Goal: Task Accomplishment & Management: Use online tool/utility

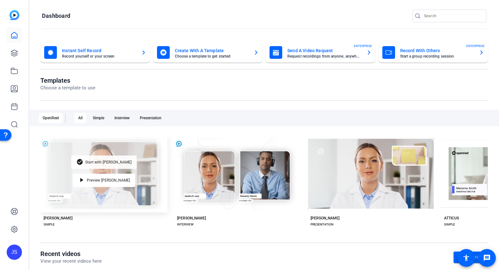
click at [105, 160] on span "Start with Matti" at bounding box center [108, 162] width 46 height 4
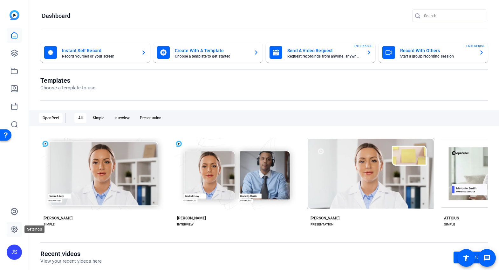
click at [14, 228] on icon at bounding box center [14, 229] width 2 height 2
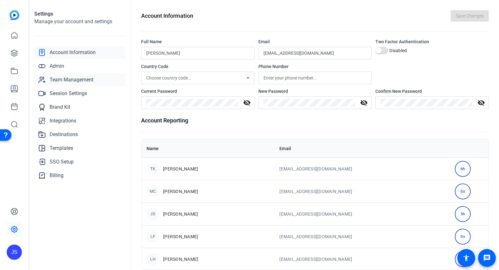
click at [64, 79] on span "Team Management" at bounding box center [72, 80] width 44 height 8
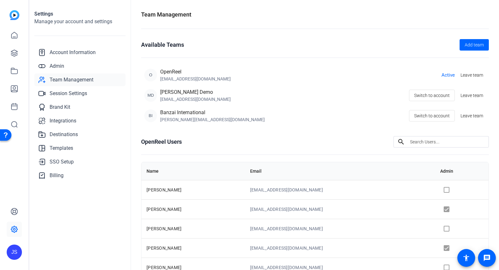
click at [61, 80] on span "Team Management" at bounding box center [72, 80] width 44 height 8
click at [59, 62] on link "Admin" at bounding box center [79, 66] width 91 height 13
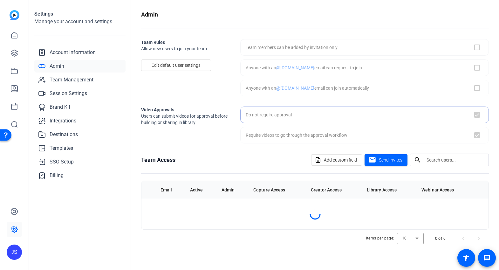
checkbox input "false"
checkbox input "true"
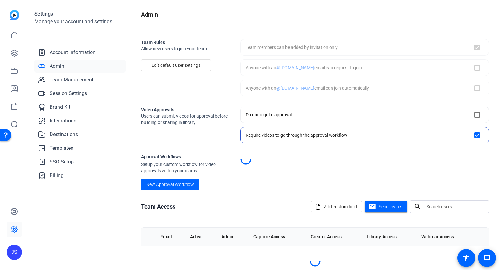
checkbox input "true"
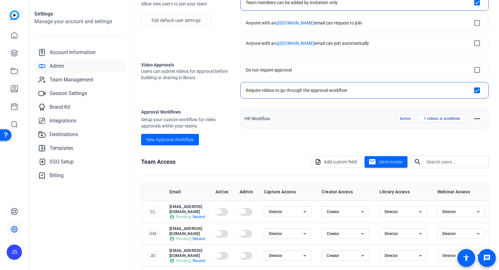
scroll to position [43, 0]
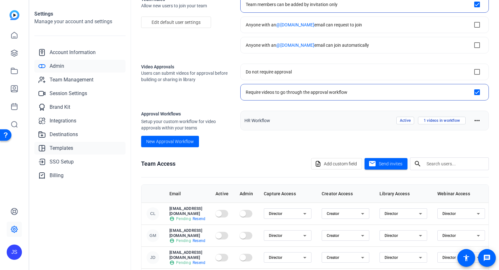
click at [58, 147] on span "Templates" at bounding box center [62, 148] width 24 height 8
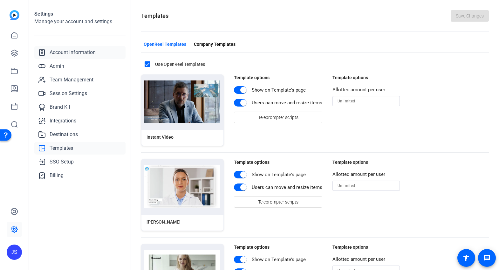
click at [66, 52] on span "Account Information" at bounding box center [73, 53] width 46 height 8
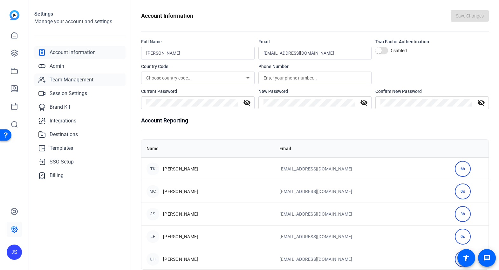
click at [62, 82] on span "Team Management" at bounding box center [72, 80] width 44 height 8
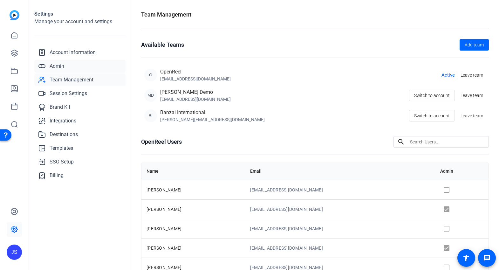
click at [57, 66] on span "Admin" at bounding box center [57, 66] width 15 height 8
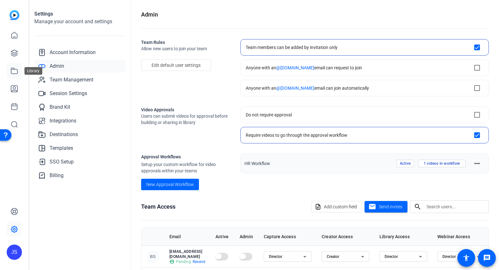
click at [15, 69] on icon at bounding box center [14, 71] width 8 height 8
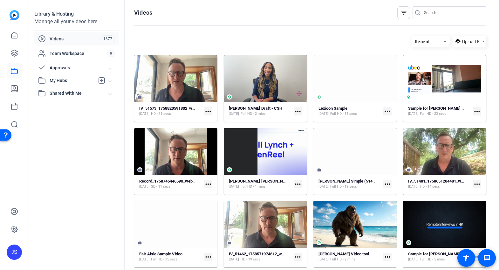
click at [431, 255] on strong "Sample for Nikki Cruz" at bounding box center [434, 253] width 52 height 5
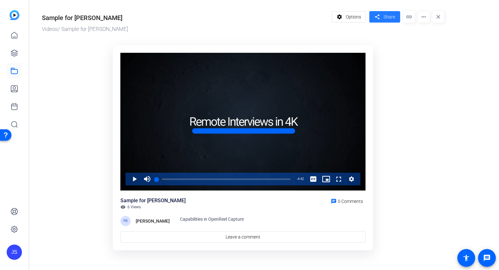
click at [391, 19] on span "Share" at bounding box center [389, 17] width 11 height 7
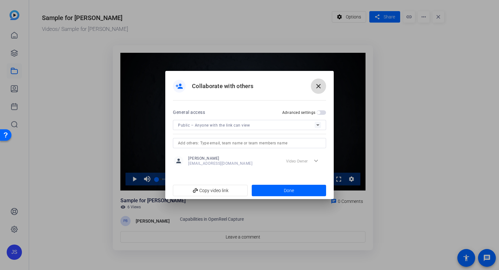
click at [320, 87] on mat-icon "close" at bounding box center [319, 86] width 8 height 8
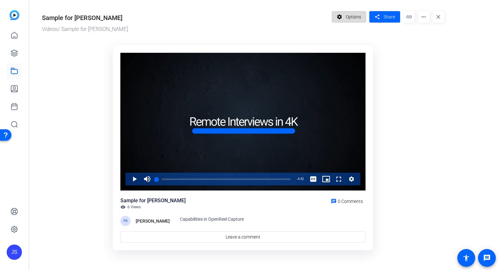
click at [354, 17] on span "Options" at bounding box center [353, 17] width 15 height 12
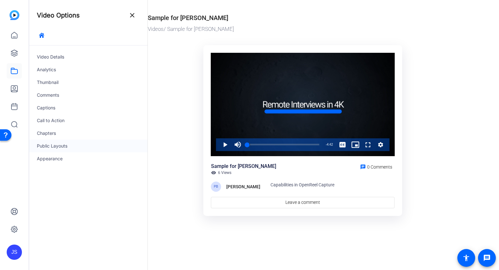
click at [54, 143] on div "Public Layouts" at bounding box center [88, 146] width 118 height 13
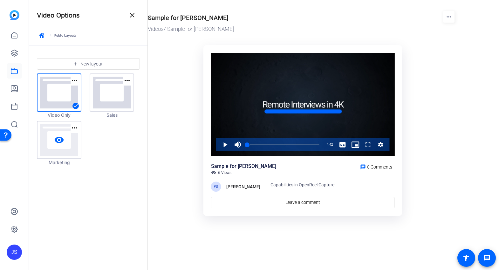
click at [72, 135] on link "visibility" at bounding box center [58, 139] width 43 height 37
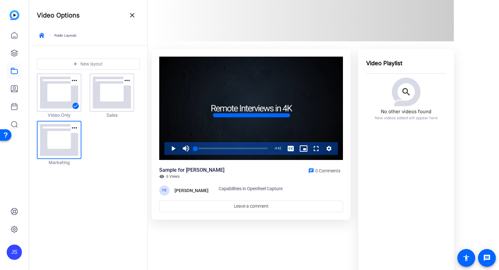
scroll to position [53, 0]
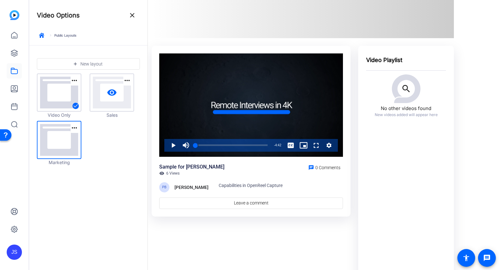
click at [109, 102] on link "visibility" at bounding box center [111, 92] width 43 height 37
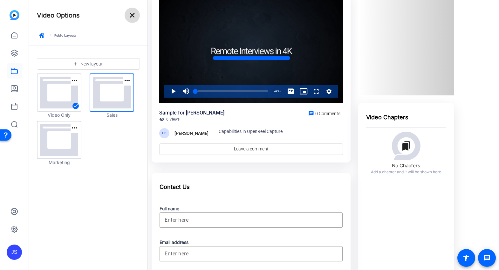
click at [134, 15] on mat-icon "close" at bounding box center [132, 15] width 8 height 8
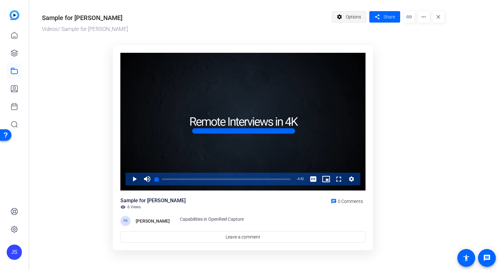
click at [354, 11] on span "Options" at bounding box center [353, 17] width 15 height 12
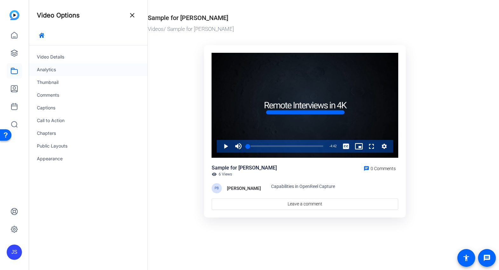
click at [54, 71] on div "Analytics" at bounding box center [88, 69] width 118 height 13
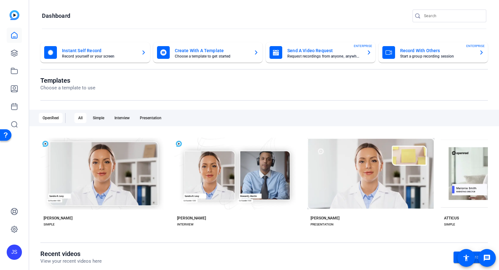
click at [406, 47] on mat-card-title "Record With Others" at bounding box center [437, 51] width 74 height 8
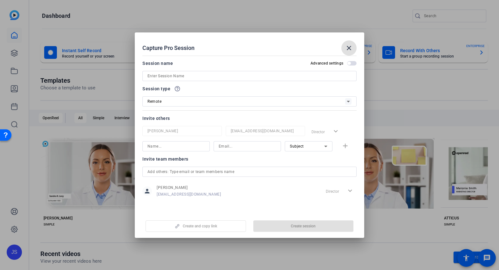
click at [151, 77] on input at bounding box center [249, 76] width 204 height 8
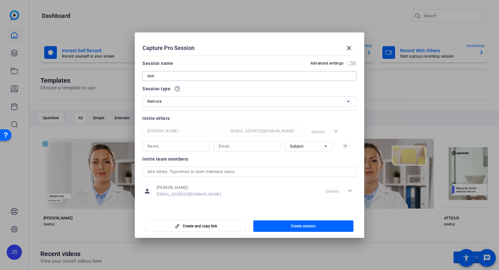
type input "test"
click at [297, 226] on span "Create session" at bounding box center [303, 225] width 25 height 5
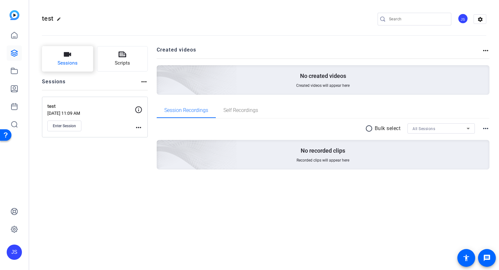
click at [72, 60] on span "Sessions" at bounding box center [68, 62] width 20 height 7
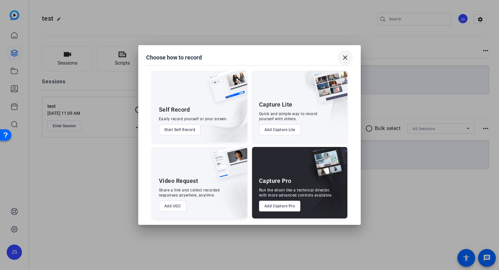
click at [347, 57] on mat-icon "close" at bounding box center [345, 58] width 8 height 8
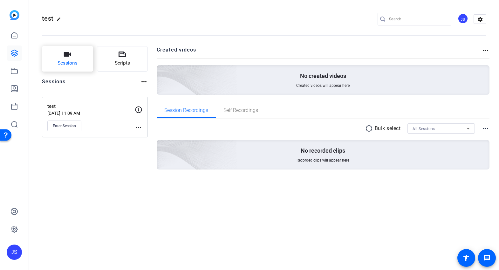
click at [77, 58] on button "Sessions" at bounding box center [67, 58] width 51 height 25
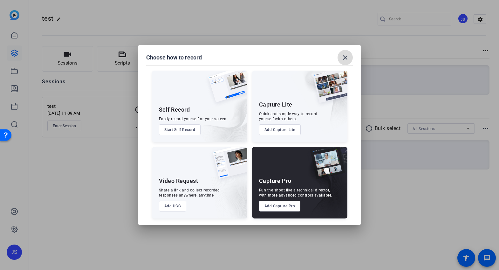
click at [346, 57] on mat-icon "close" at bounding box center [345, 58] width 8 height 8
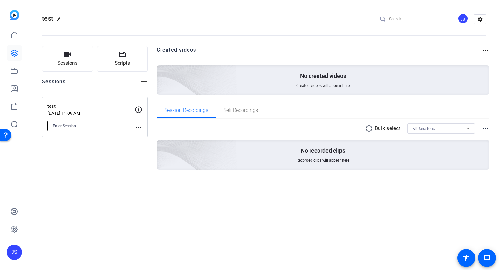
click at [64, 126] on span "Enter Session" at bounding box center [64, 125] width 23 height 5
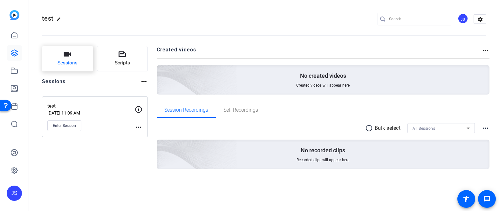
click at [69, 57] on icon "button" at bounding box center [68, 55] width 8 height 8
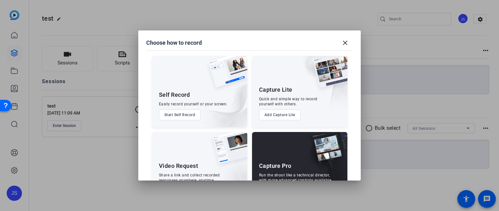
scroll to position [29, 0]
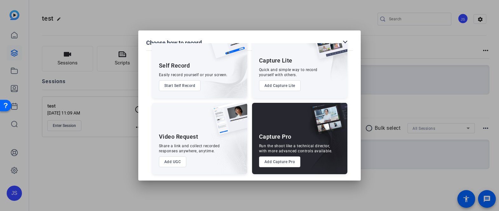
click at [171, 161] on button "Add UGC" at bounding box center [173, 162] width 28 height 11
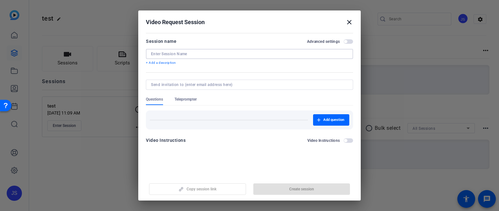
click at [157, 54] on input at bounding box center [249, 53] width 197 height 5
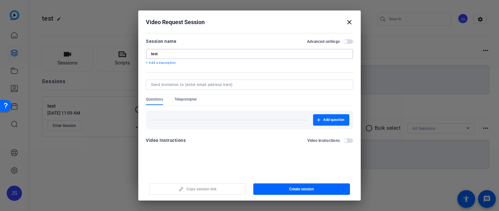
type input "test"
click at [329, 119] on span "Add question" at bounding box center [333, 120] width 21 height 5
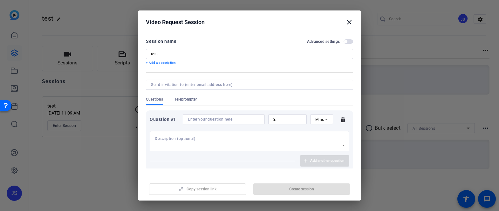
click at [190, 102] on span "Teleprompter" at bounding box center [185, 101] width 22 height 8
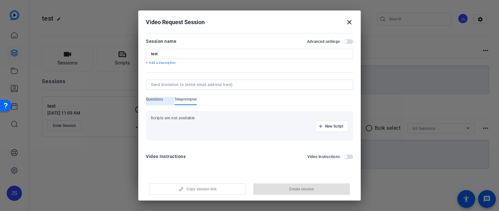
click at [149, 100] on span "Questions" at bounding box center [154, 99] width 17 height 5
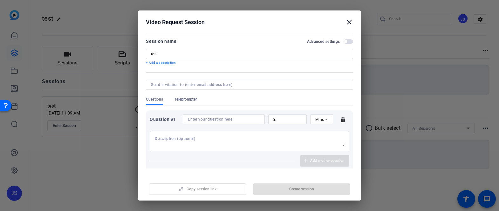
click at [342, 120] on icon at bounding box center [343, 119] width 13 height 5
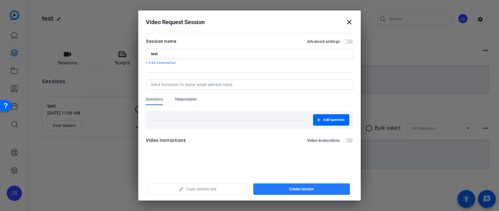
click at [298, 190] on span "Create session" at bounding box center [301, 189] width 25 height 5
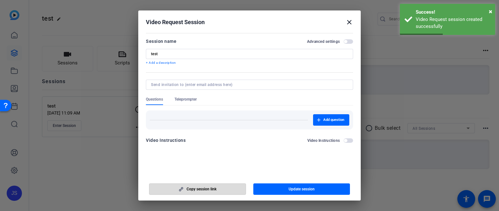
click at [201, 188] on span "Copy session link" at bounding box center [202, 189] width 30 height 5
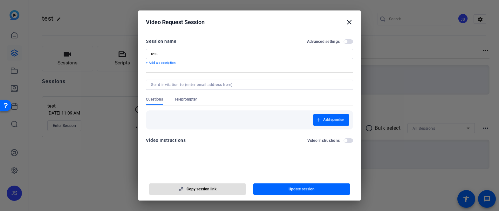
click at [349, 23] on mat-icon "close" at bounding box center [349, 22] width 8 height 8
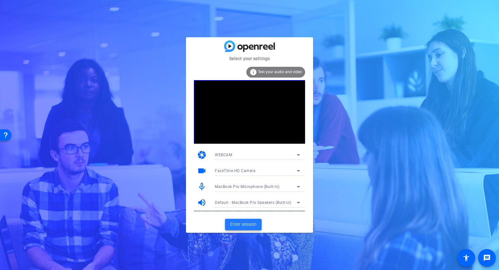
click at [245, 222] on span "Enter session" at bounding box center [243, 224] width 26 height 7
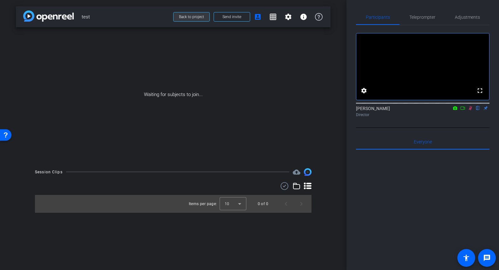
click at [193, 16] on span "Back to project" at bounding box center [191, 17] width 25 height 4
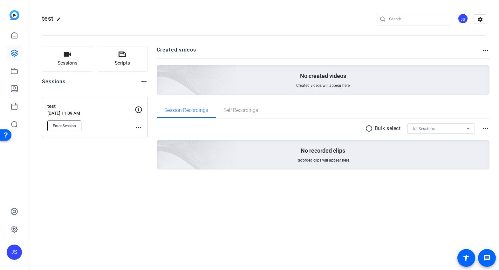
click at [68, 126] on span "Enter Session" at bounding box center [64, 125] width 23 height 5
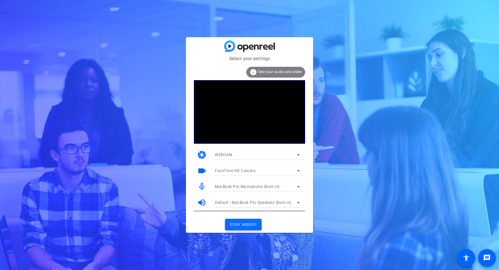
click at [242, 222] on span "Enter session" at bounding box center [243, 224] width 26 height 7
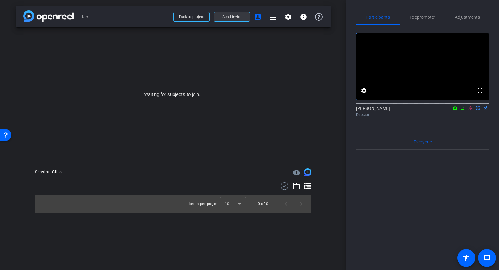
click at [228, 20] on span at bounding box center [232, 16] width 36 height 15
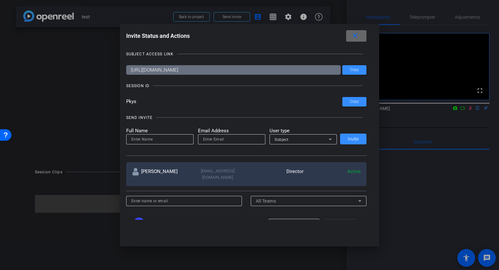
click at [356, 34] on mat-icon "close" at bounding box center [355, 36] width 8 height 8
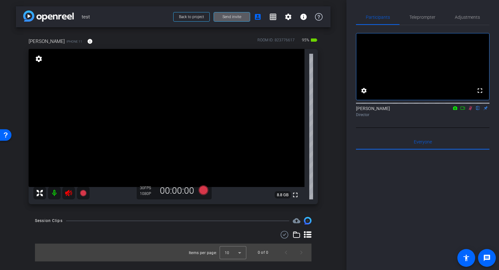
click at [49, 190] on mat-icon at bounding box center [54, 193] width 13 height 13
click at [459, 17] on span "Adjustments" at bounding box center [467, 17] width 25 height 4
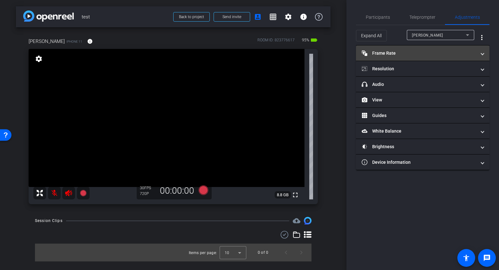
click at [396, 51] on mat-panel-title "Frame Rate Frame Rate" at bounding box center [419, 53] width 114 height 7
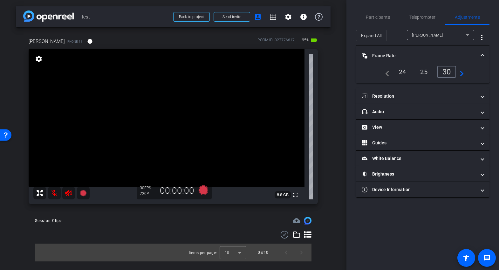
click at [463, 73] on mat-icon "navigate_next" at bounding box center [460, 72] width 8 height 8
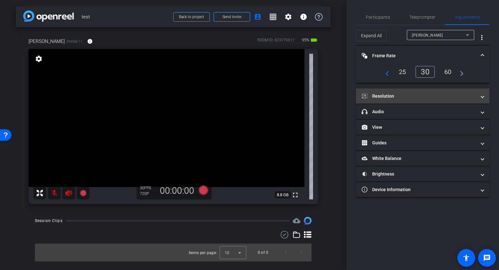
click at [416, 93] on mat-panel-title "Resolution" at bounding box center [419, 96] width 114 height 7
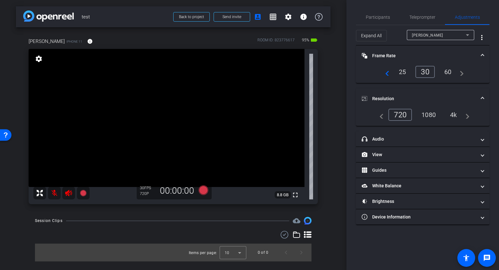
click at [453, 114] on div "4k" at bounding box center [453, 114] width 17 height 11
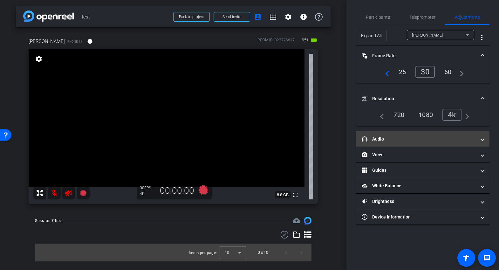
click at [404, 140] on mat-panel-title "headphone icon Audio" at bounding box center [419, 139] width 114 height 7
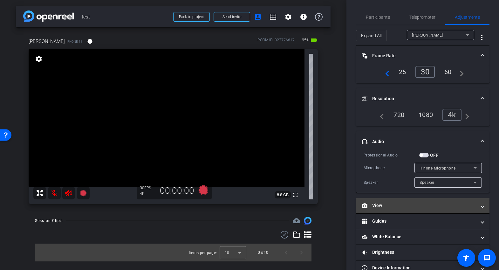
click at [406, 204] on mat-panel-title "View" at bounding box center [419, 205] width 114 height 7
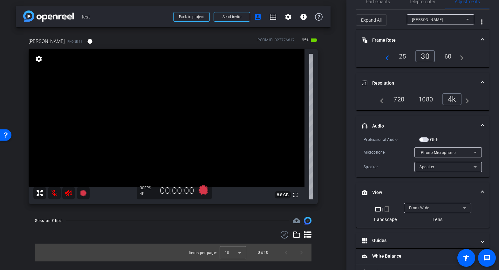
scroll to position [49, 0]
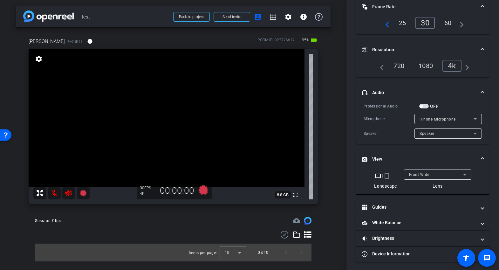
click at [387, 174] on mat-icon "crop_portrait" at bounding box center [387, 176] width 8 height 8
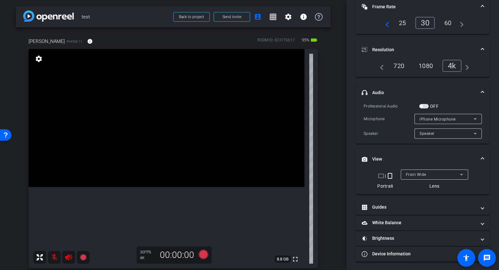
click at [381, 174] on mat-icon "crop_landscape" at bounding box center [381, 176] width 8 height 8
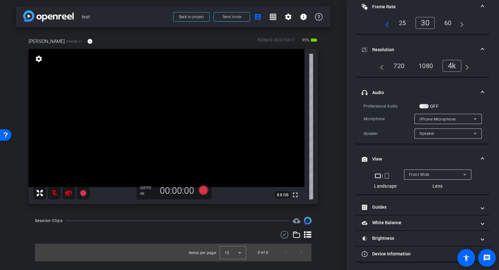
click at [436, 172] on div "Front Wide" at bounding box center [436, 174] width 54 height 8
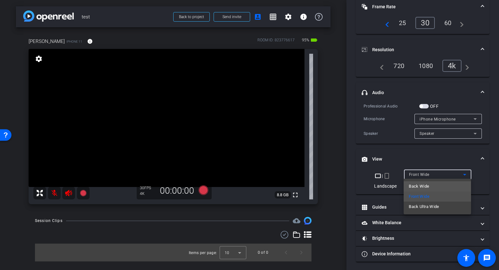
click at [414, 187] on span "Back Wide" at bounding box center [419, 186] width 20 height 8
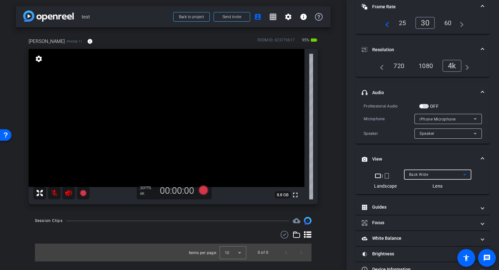
click at [420, 173] on span "Back Wide" at bounding box center [418, 174] width 19 height 4
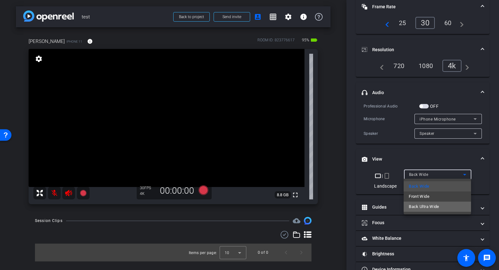
click at [425, 204] on span "Back Ultra Wide" at bounding box center [424, 207] width 31 height 8
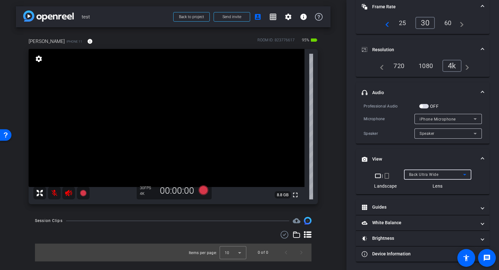
click at [426, 174] on span "Back Ultra Wide" at bounding box center [424, 174] width 30 height 4
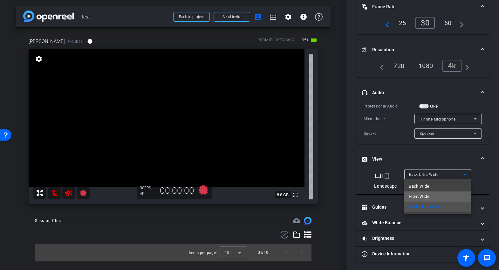
click at [418, 194] on span "Front Wide" at bounding box center [419, 197] width 21 height 8
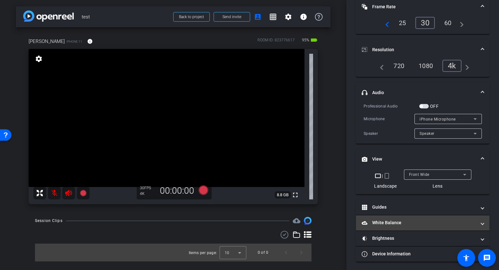
click at [401, 221] on mat-panel-title "White Balance White Balance" at bounding box center [419, 222] width 114 height 7
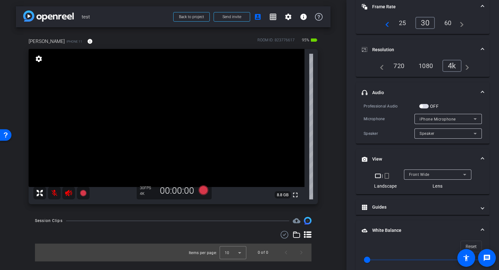
scroll to position [126, 0]
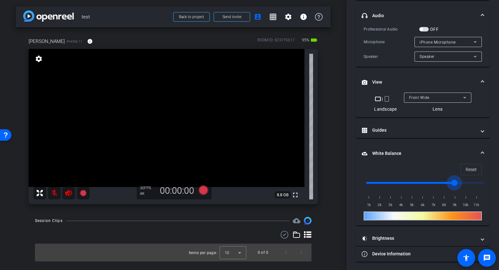
drag, startPoint x: 369, startPoint y: 181, endPoint x: 456, endPoint y: 176, distance: 87.9
click at [456, 176] on input "range" at bounding box center [425, 183] width 132 height 14
drag, startPoint x: 455, startPoint y: 183, endPoint x: 341, endPoint y: 194, distance: 114.9
type input "1000"
click at [359, 190] on input "range" at bounding box center [425, 183] width 132 height 14
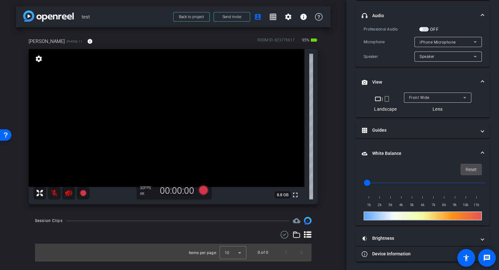
click at [465, 169] on span at bounding box center [471, 169] width 21 height 15
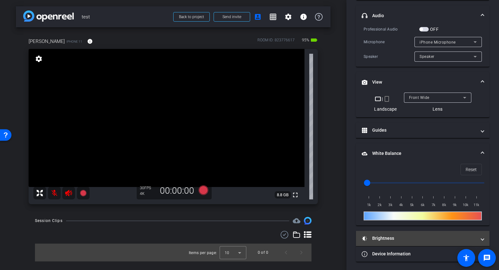
click at [392, 241] on mat-expansion-panel-header "Brightness" at bounding box center [422, 238] width 133 height 15
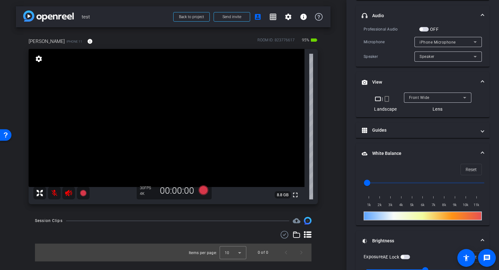
scroll to position [192, 0]
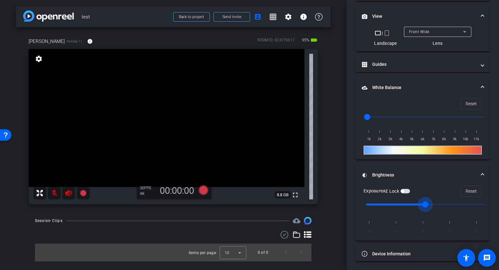
drag, startPoint x: 425, startPoint y: 201, endPoint x: 465, endPoint y: 199, distance: 40.4
click at [465, 199] on input "range" at bounding box center [425, 204] width 132 height 14
drag, startPoint x: 454, startPoint y: 204, endPoint x: 365, endPoint y: 207, distance: 89.3
click at [366, 206] on input "range" at bounding box center [425, 204] width 132 height 14
click at [469, 191] on span "Reset" at bounding box center [471, 191] width 11 height 12
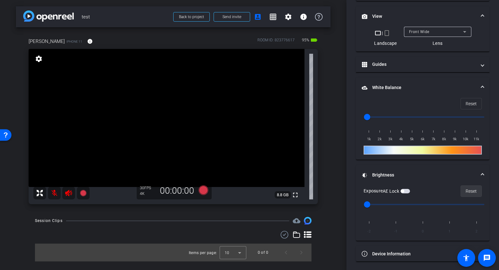
type input "0"
click at [408, 191] on span "button" at bounding box center [405, 191] width 10 height 4
click at [405, 190] on span "button" at bounding box center [405, 191] width 10 height 4
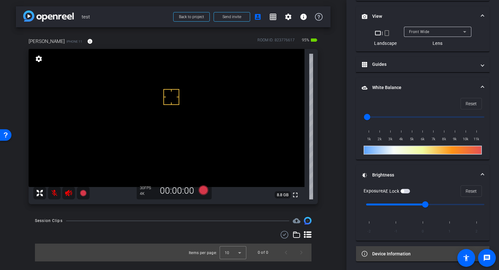
click at [399, 249] on mat-expansion-panel-header "Device Information" at bounding box center [422, 253] width 133 height 15
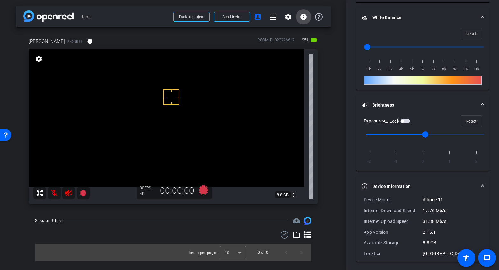
click at [304, 19] on mat-icon "info" at bounding box center [304, 17] width 8 height 8
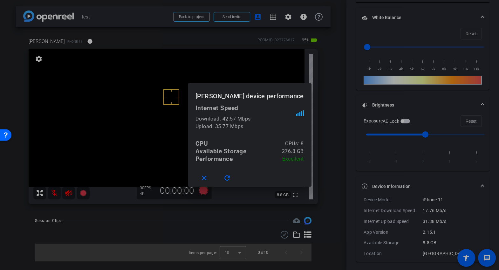
click at [279, 63] on div at bounding box center [249, 135] width 499 height 270
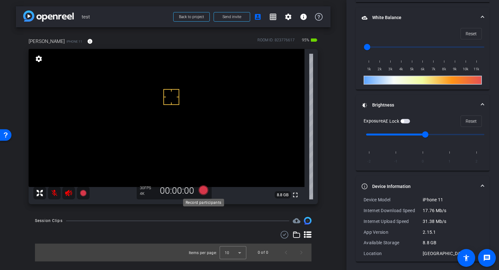
click at [204, 190] on icon at bounding box center [204, 190] width 10 height 10
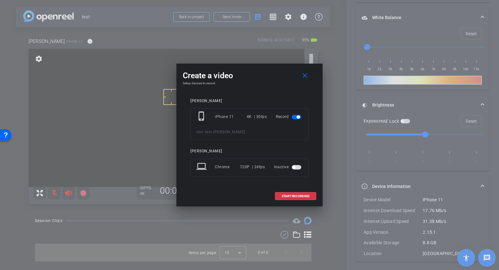
click at [299, 169] on button "button" at bounding box center [297, 167] width 10 height 4
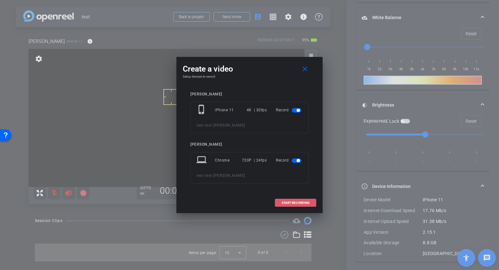
click at [291, 199] on span at bounding box center [295, 202] width 41 height 15
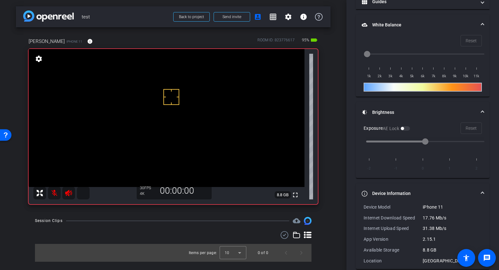
scroll to position [269, 0]
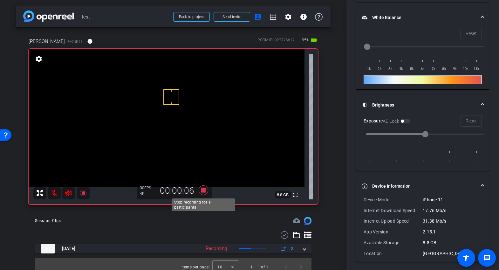
click at [203, 191] on icon at bounding box center [204, 190] width 10 height 10
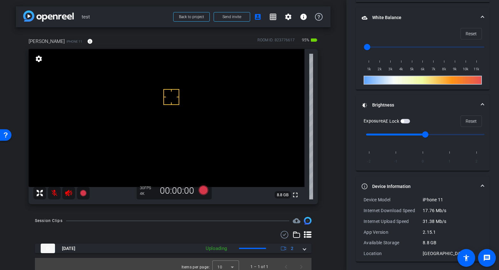
scroll to position [6, 0]
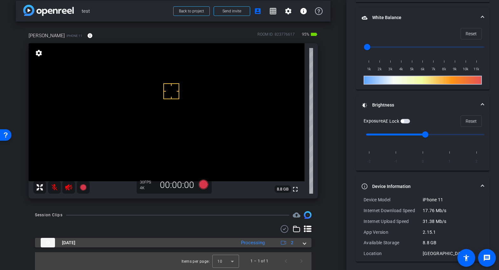
click at [304, 242] on span at bounding box center [304, 242] width 3 height 7
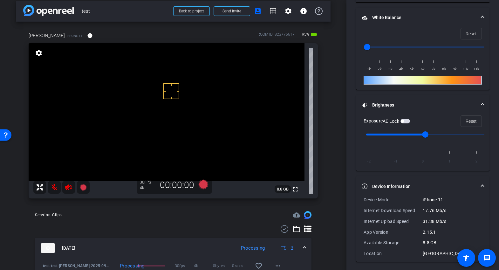
scroll to position [51, 0]
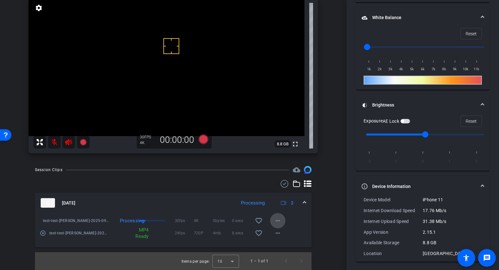
click at [277, 221] on mat-icon "more_horiz" at bounding box center [278, 221] width 8 height 8
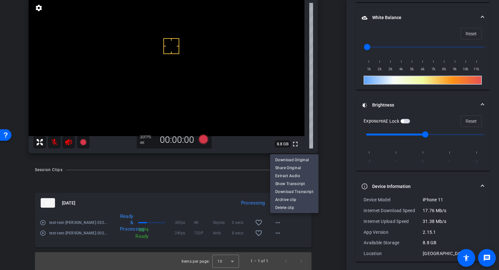
click at [318, 231] on div at bounding box center [249, 135] width 499 height 270
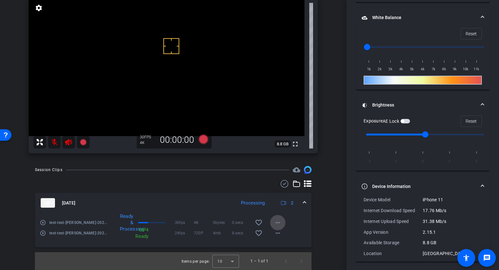
click at [276, 222] on mat-icon "more_horiz" at bounding box center [278, 223] width 8 height 8
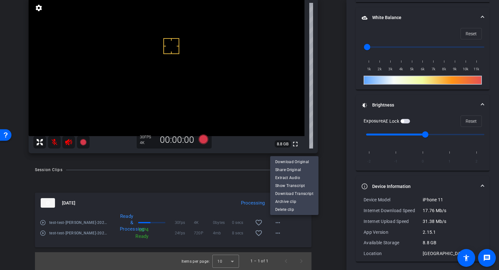
click at [329, 182] on div at bounding box center [249, 135] width 499 height 270
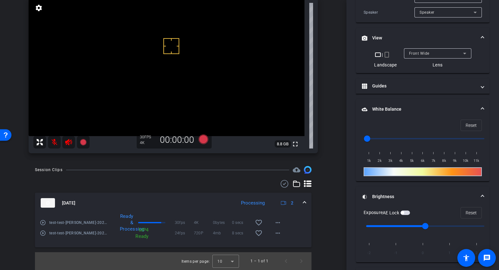
scroll to position [0, 0]
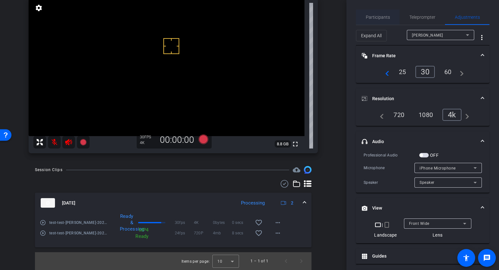
click at [378, 17] on span "Participants" at bounding box center [378, 17] width 24 height 4
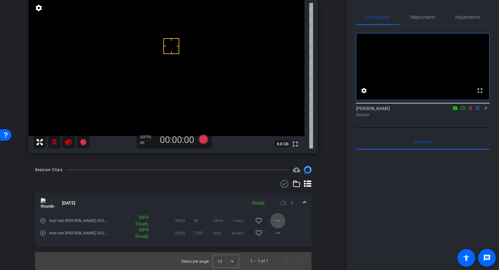
click at [277, 220] on mat-icon "more_horiz" at bounding box center [278, 221] width 8 height 8
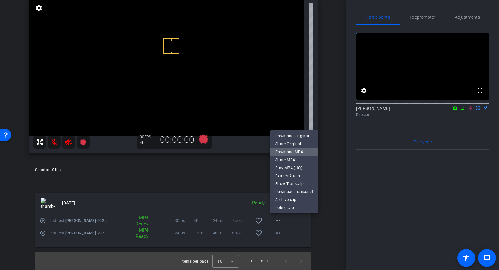
click at [285, 152] on span "Download MP4" at bounding box center [294, 152] width 38 height 8
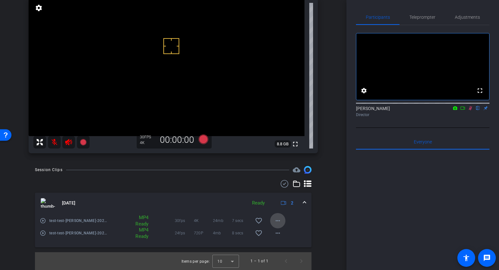
click at [278, 221] on mat-icon "more_horiz" at bounding box center [278, 221] width 8 height 8
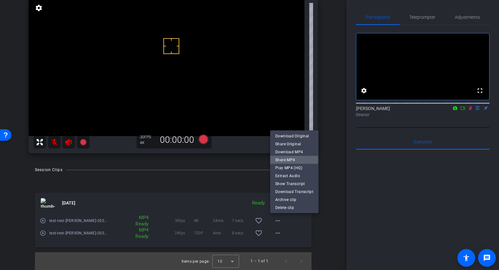
click at [282, 160] on span "Share MP4" at bounding box center [294, 160] width 38 height 8
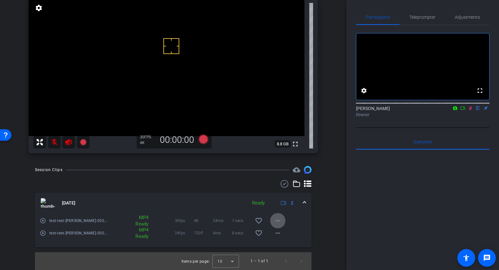
click at [339, 153] on div "arrow_back test Back to project Send invite account_box grid_on settings info T…" at bounding box center [173, 84] width 346 height 270
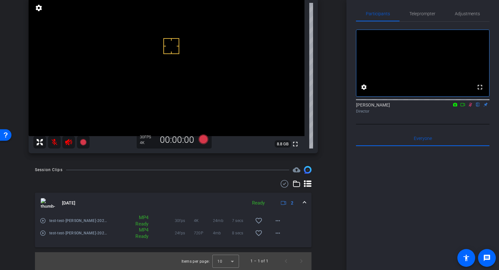
scroll to position [2, 0]
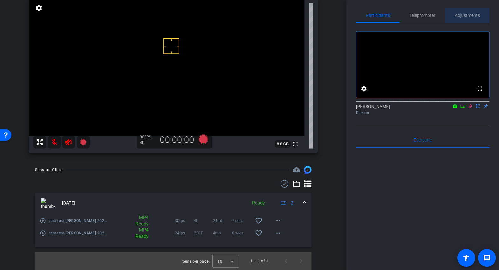
click at [458, 15] on span "Adjustments" at bounding box center [467, 15] width 25 height 4
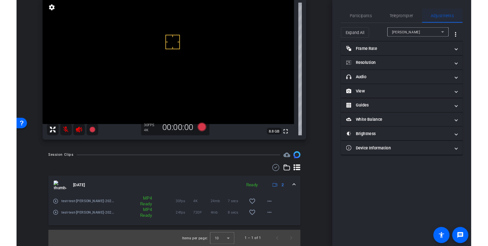
scroll to position [0, 0]
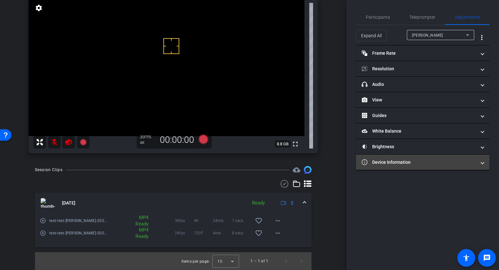
click at [394, 164] on mat-panel-title "Device Information" at bounding box center [419, 162] width 114 height 7
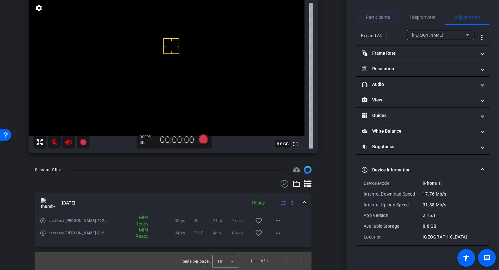
click at [380, 16] on span "Participants" at bounding box center [378, 17] width 24 height 4
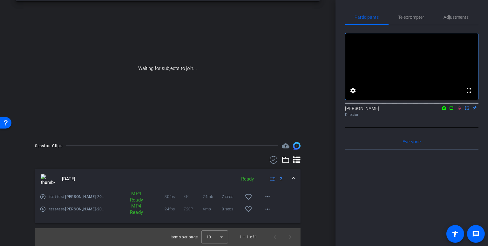
scroll to position [2, 0]
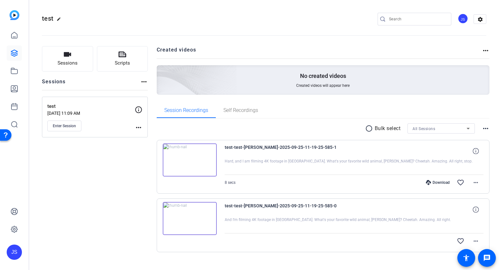
click at [462, 17] on div "JS" at bounding box center [463, 18] width 10 height 10
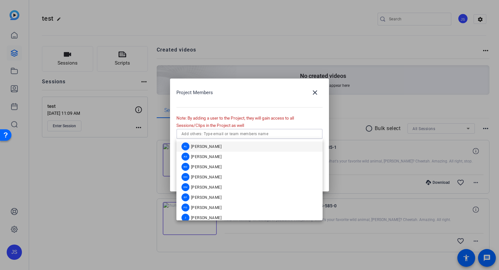
click at [219, 133] on input "text" at bounding box center [249, 134] width 136 height 8
click at [200, 149] on span "[PERSON_NAME]" at bounding box center [206, 146] width 31 height 5
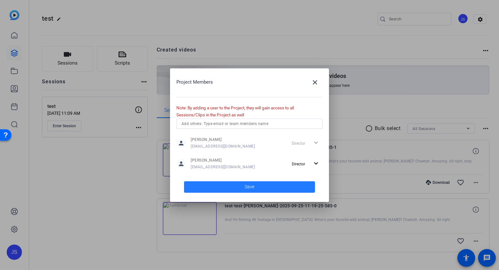
click at [245, 188] on span "Save" at bounding box center [250, 186] width 10 height 7
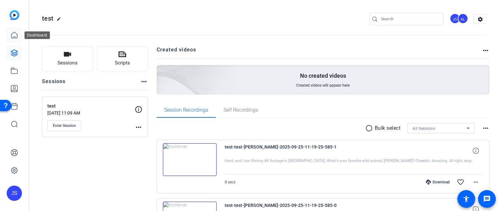
click at [15, 36] on icon at bounding box center [14, 35] width 8 height 8
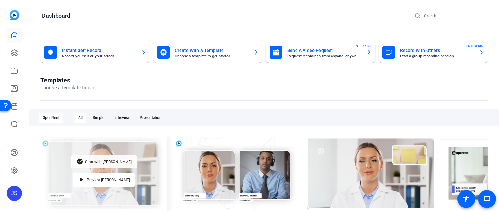
click at [113, 164] on span "Start with [PERSON_NAME]" at bounding box center [108, 162] width 46 height 4
